Goal: Task Accomplishment & Management: Manage account settings

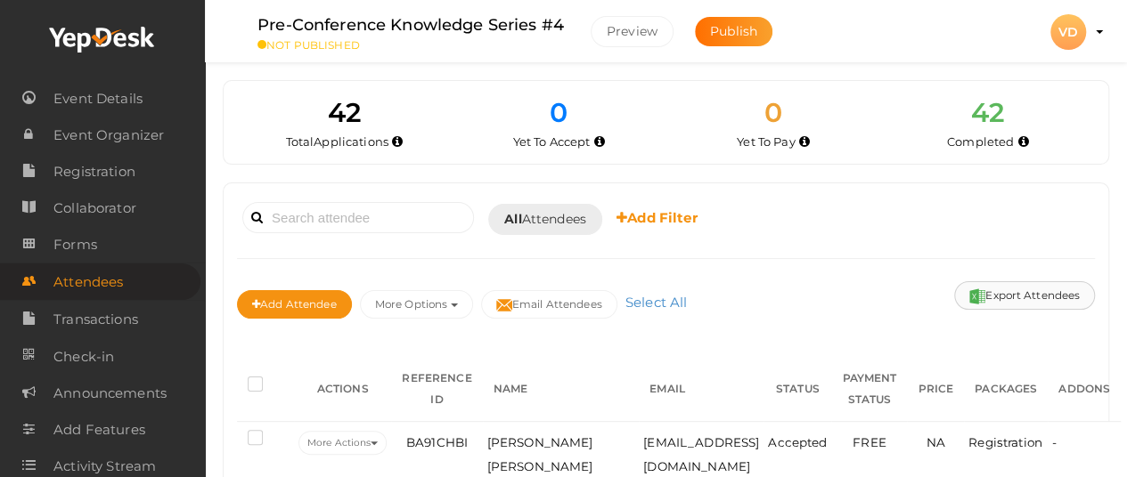
click at [977, 284] on button "Export Attendees" at bounding box center [1024, 295] width 141 height 29
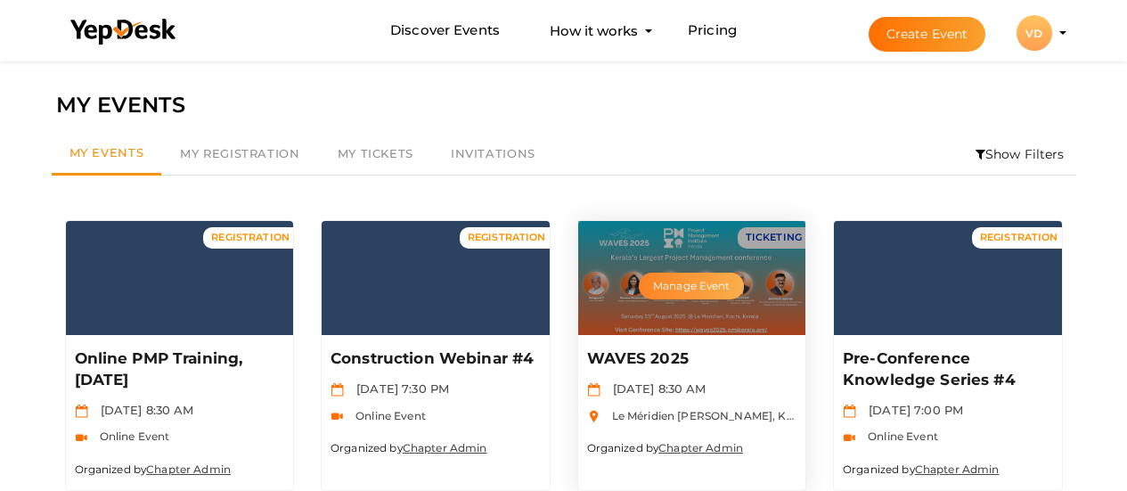
scroll to position [55, 0]
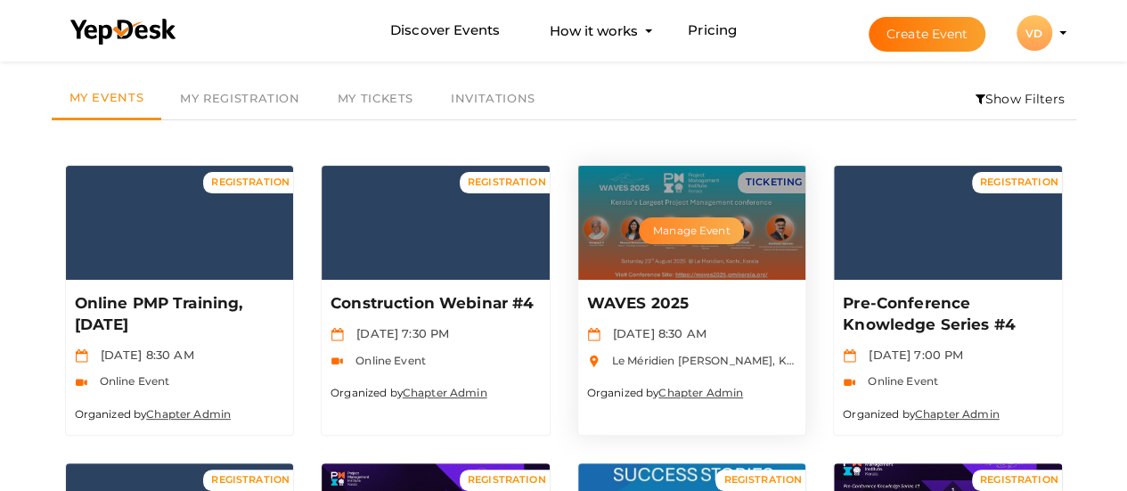
click at [685, 236] on button "Manage Event" at bounding box center [691, 230] width 105 height 27
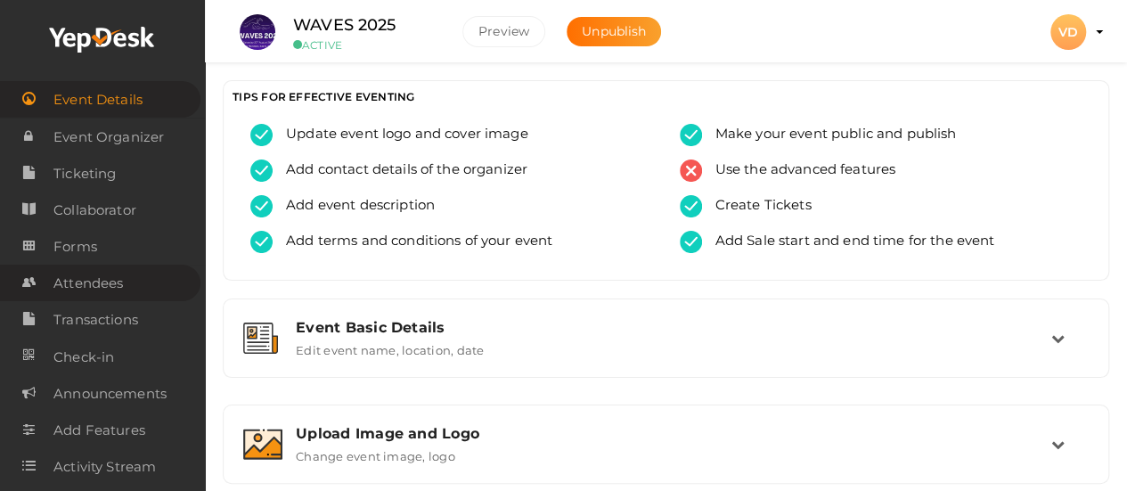
click at [135, 286] on link "Attendees" at bounding box center [100, 283] width 200 height 37
